Goal: Information Seeking & Learning: Learn about a topic

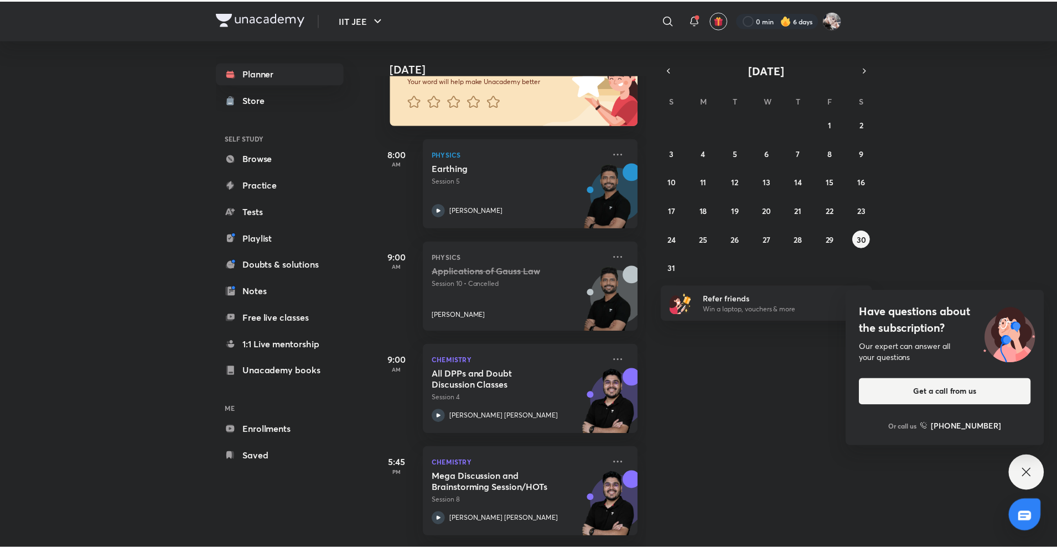
scroll to position [101, 0]
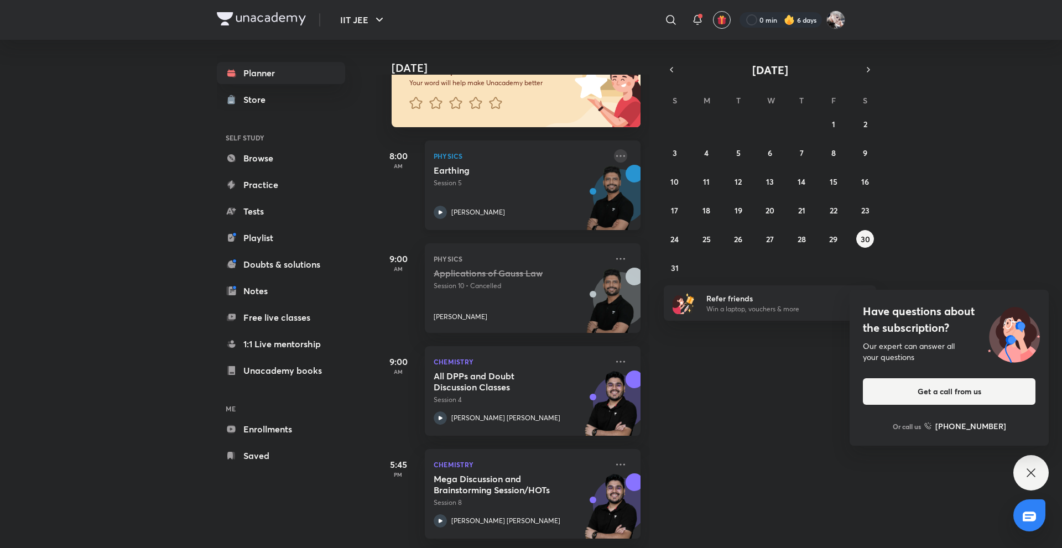
click at [616, 156] on icon at bounding box center [620, 156] width 9 height 2
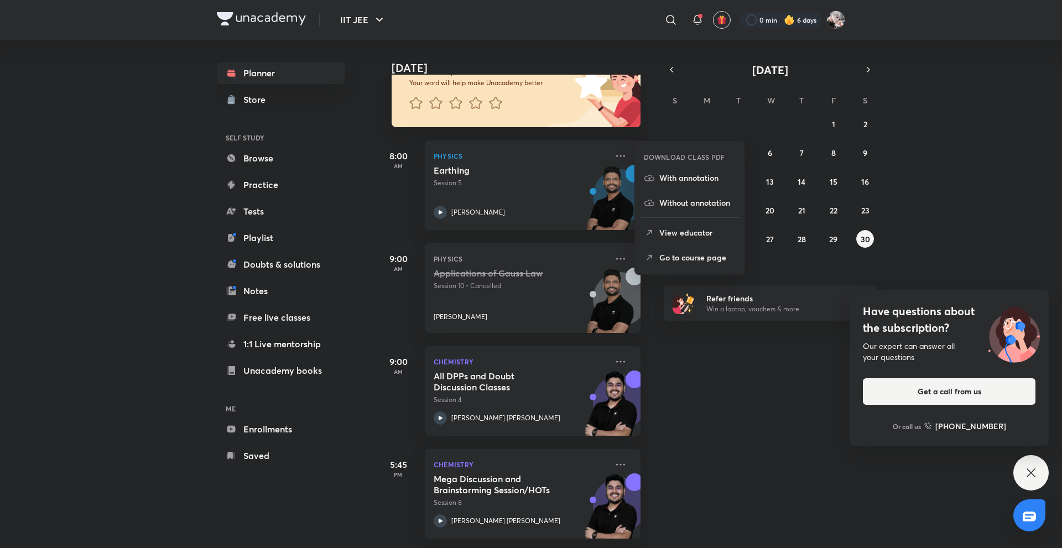
click at [666, 258] on p "Go to course page" at bounding box center [697, 258] width 76 height 12
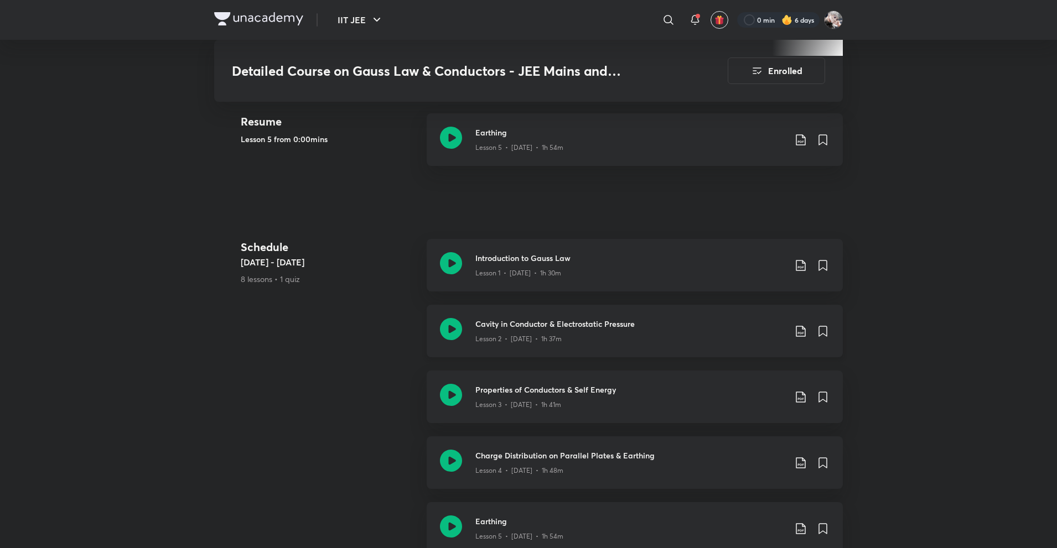
scroll to position [536, 0]
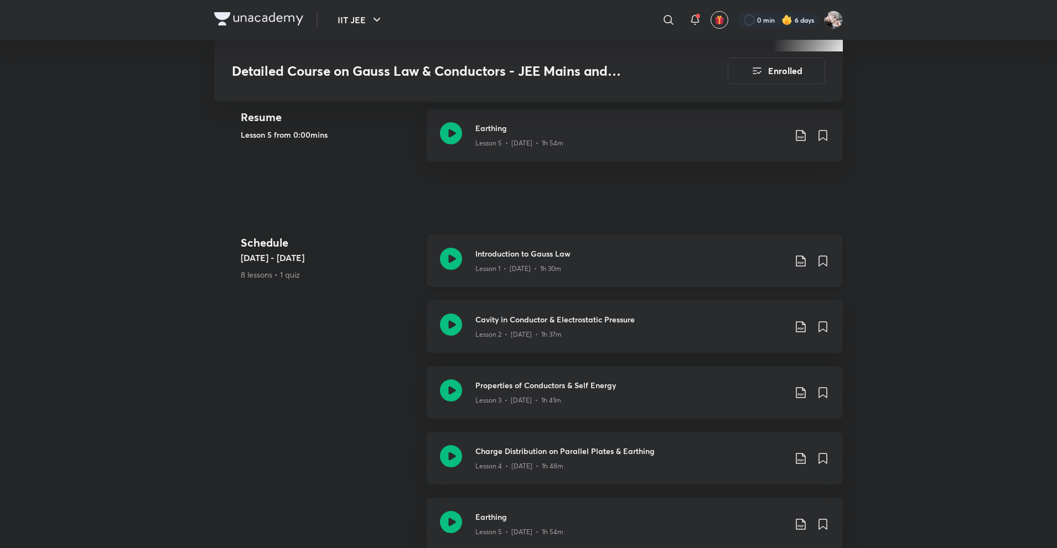
click at [544, 264] on p "Lesson 1 • [DATE] • 1h 30m" at bounding box center [518, 269] width 86 height 10
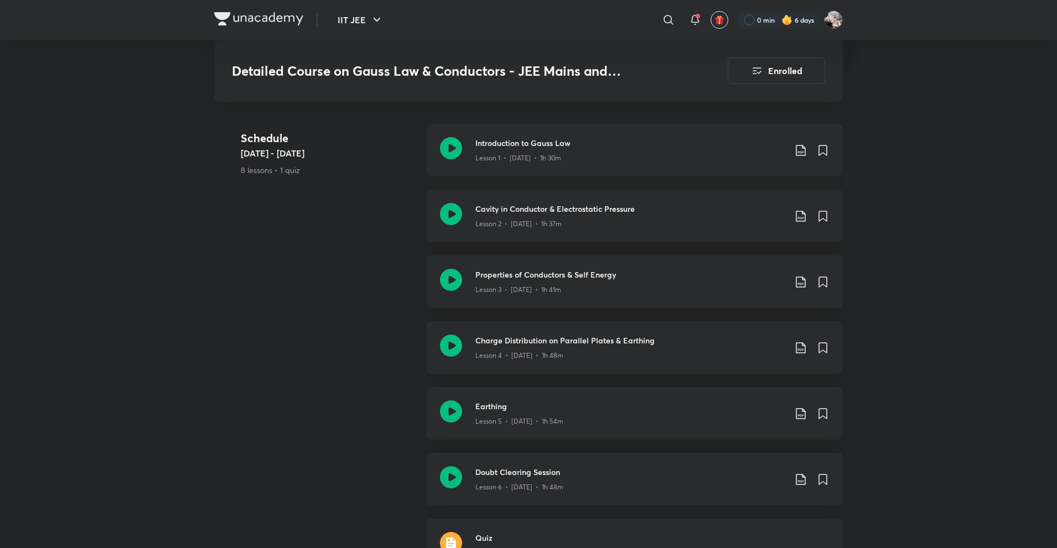
click at [569, 149] on div "Lesson 1 • [DATE] • 1h 30m" at bounding box center [630, 156] width 310 height 14
